Goal: Task Accomplishment & Management: Understand process/instructions

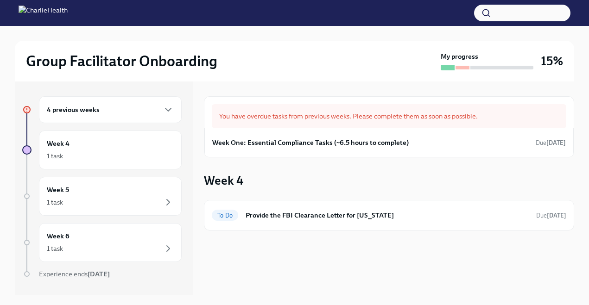
click at [135, 109] on div "4 previous weeks" at bounding box center [110, 109] width 127 height 11
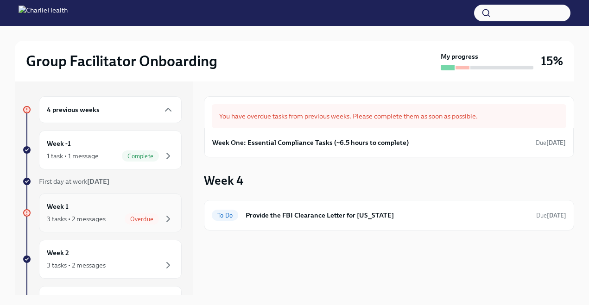
click at [115, 220] on div "3 tasks • 2 messages Overdue" at bounding box center [110, 219] width 127 height 11
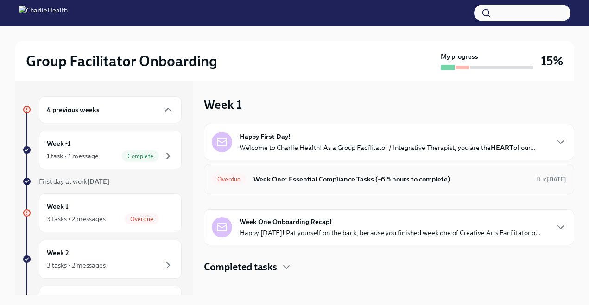
click at [232, 176] on span "Overdue" at bounding box center [229, 179] width 34 height 7
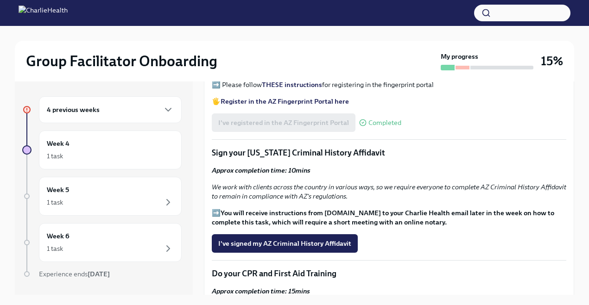
scroll to position [1062, 0]
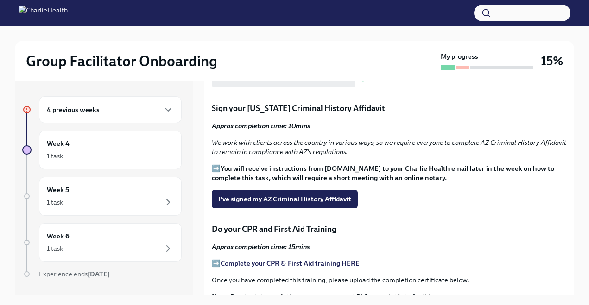
click at [162, 107] on div "4 previous weeks" at bounding box center [110, 109] width 127 height 11
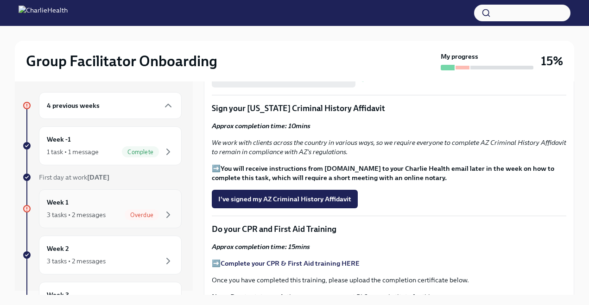
scroll to position [6, 0]
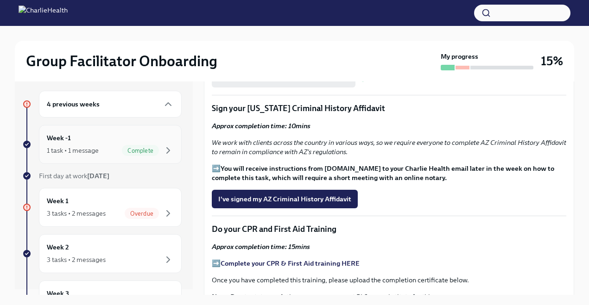
click at [81, 149] on div "1 task • 1 message" at bounding box center [73, 150] width 52 height 9
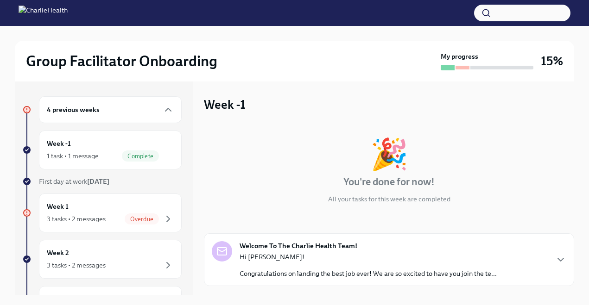
scroll to position [58, 0]
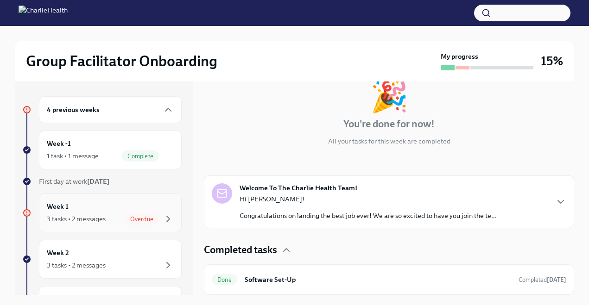
click at [120, 220] on div "3 tasks • 2 messages Overdue" at bounding box center [110, 219] width 127 height 11
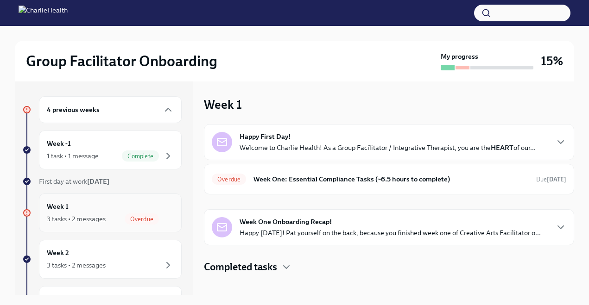
click at [95, 219] on div "3 tasks • 2 messages" at bounding box center [76, 218] width 59 height 9
click at [113, 155] on div "1 task • 1 message Complete" at bounding box center [110, 156] width 127 height 11
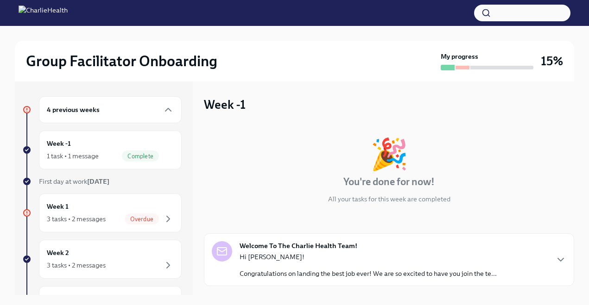
click at [94, 109] on h6 "4 previous weeks" at bounding box center [73, 110] width 53 height 10
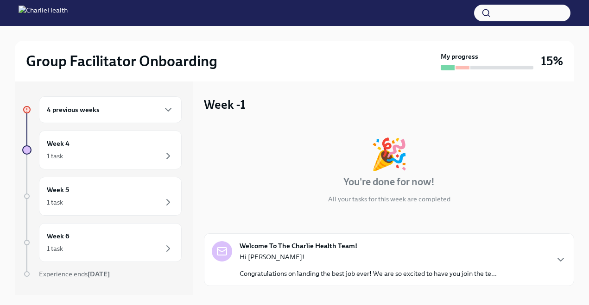
click at [128, 104] on div "4 previous weeks" at bounding box center [110, 109] width 127 height 11
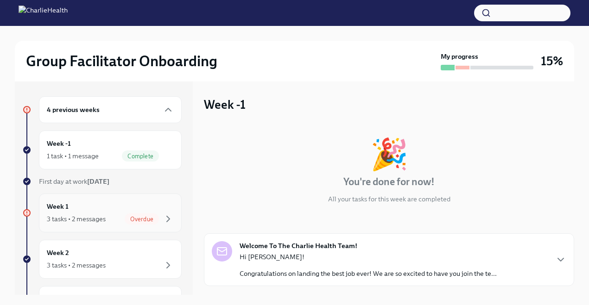
click at [108, 207] on div "Week 1 3 tasks • 2 messages Overdue" at bounding box center [110, 212] width 127 height 23
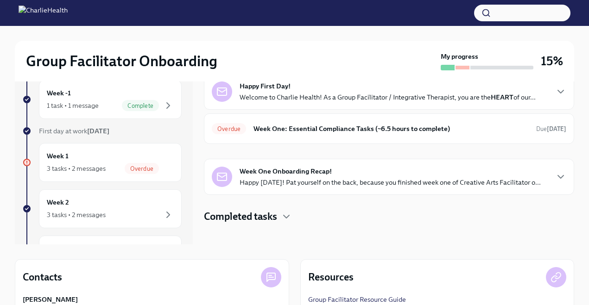
scroll to position [36, 0]
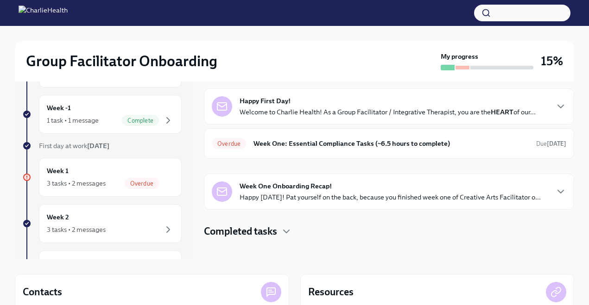
click at [81, 79] on div "Group Facilitator Onboarding My progress 15%" at bounding box center [294, 61] width 559 height 41
click at [74, 63] on h2 "Group Facilitator Onboarding" at bounding box center [121, 61] width 191 height 19
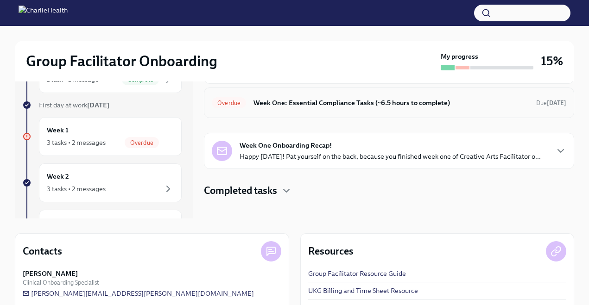
scroll to position [78, 0]
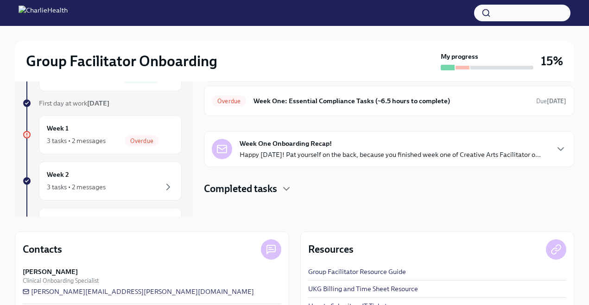
click at [279, 190] on div "Completed tasks" at bounding box center [389, 189] width 370 height 14
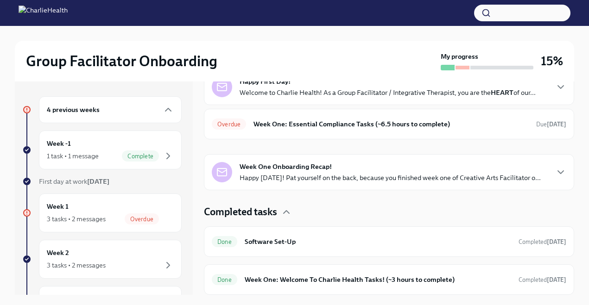
scroll to position [50, 0]
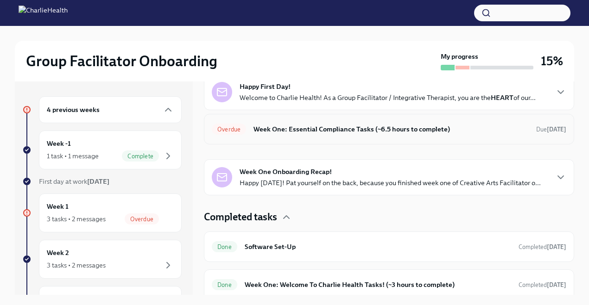
click at [298, 132] on h6 "Week One: Essential Compliance Tasks (~6.5 hours to complete)" at bounding box center [390, 129] width 275 height 10
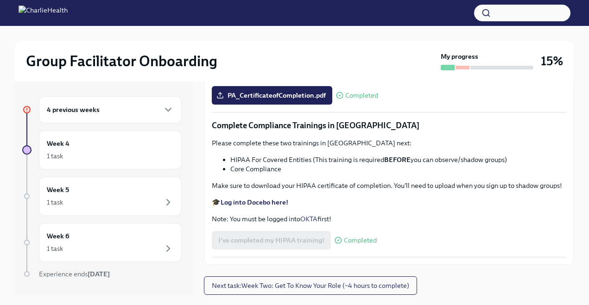
scroll to position [2128, 0]
click at [171, 112] on icon "button" at bounding box center [168, 109] width 11 height 11
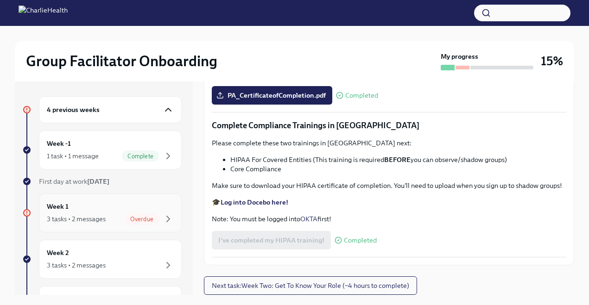
scroll to position [61, 0]
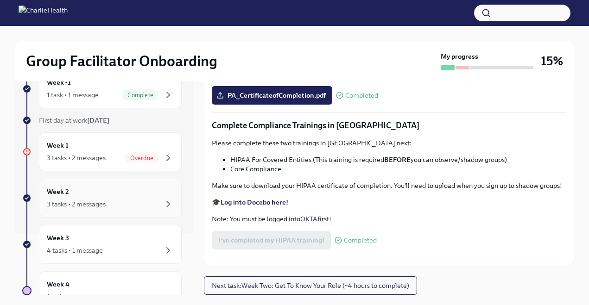
click at [139, 189] on div "Week 2 3 tasks • 2 messages" at bounding box center [110, 198] width 127 height 23
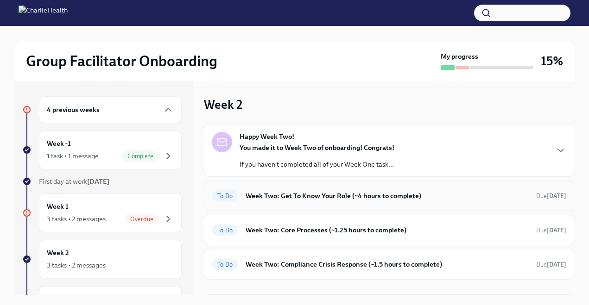
scroll to position [45, 0]
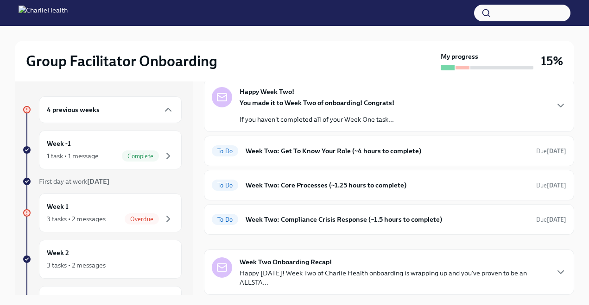
click at [277, 264] on strong "Week Two Onboarding Recap!" at bounding box center [285, 262] width 92 height 9
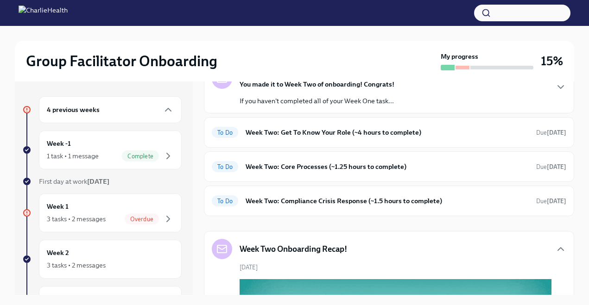
scroll to position [0, 0]
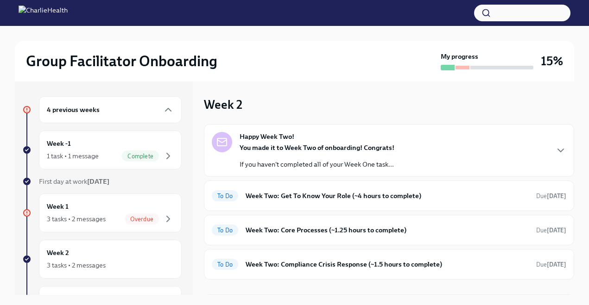
click at [319, 153] on div "You made it to Week Two of onboarding! Congrats! If you haven't completed all o…" at bounding box center [316, 156] width 155 height 26
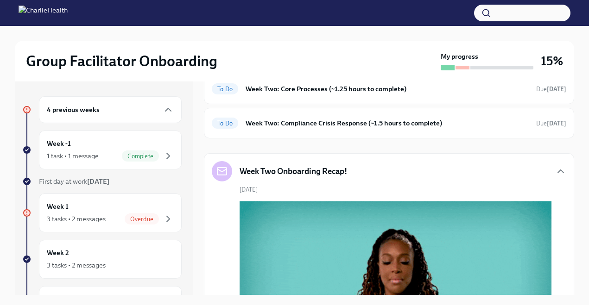
scroll to position [301, 0]
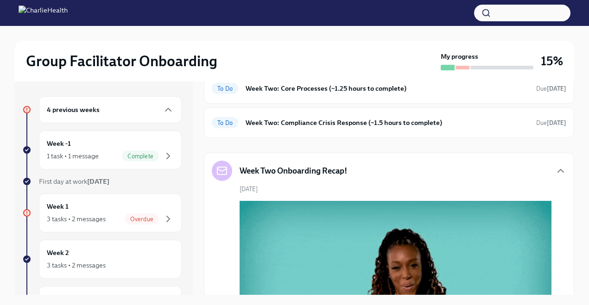
click at [324, 59] on h6 "Week Two: Get To Know Your Role (~4 hours to complete)" at bounding box center [386, 54] width 283 height 10
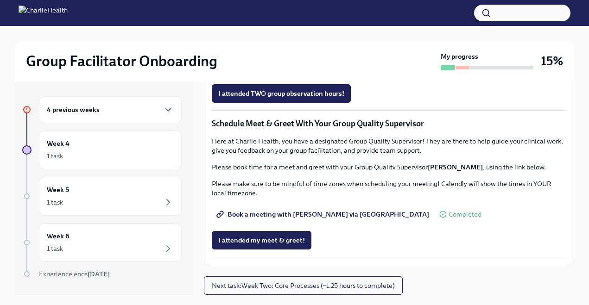
scroll to position [875, 0]
click at [340, 290] on button "Next task : Week Two: Core Processes (~1.25 hours to complete)" at bounding box center [303, 286] width 199 height 19
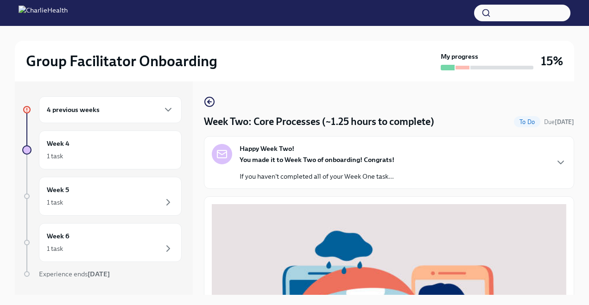
click at [353, 170] on div "You made it to Week Two of onboarding! Congrats! If you haven't completed all o…" at bounding box center [316, 168] width 155 height 26
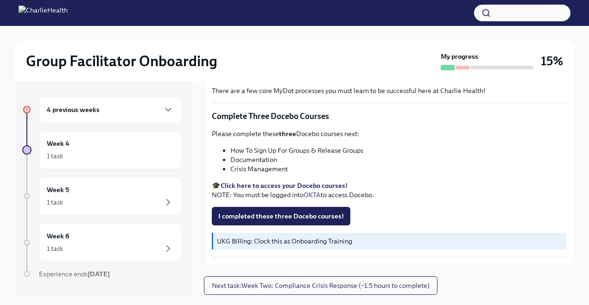
scroll to position [671, 0]
click at [300, 185] on strong "Click here to access your Docebo courses!" at bounding box center [283, 186] width 127 height 8
